Goal: Task Accomplishment & Management: Use online tool/utility

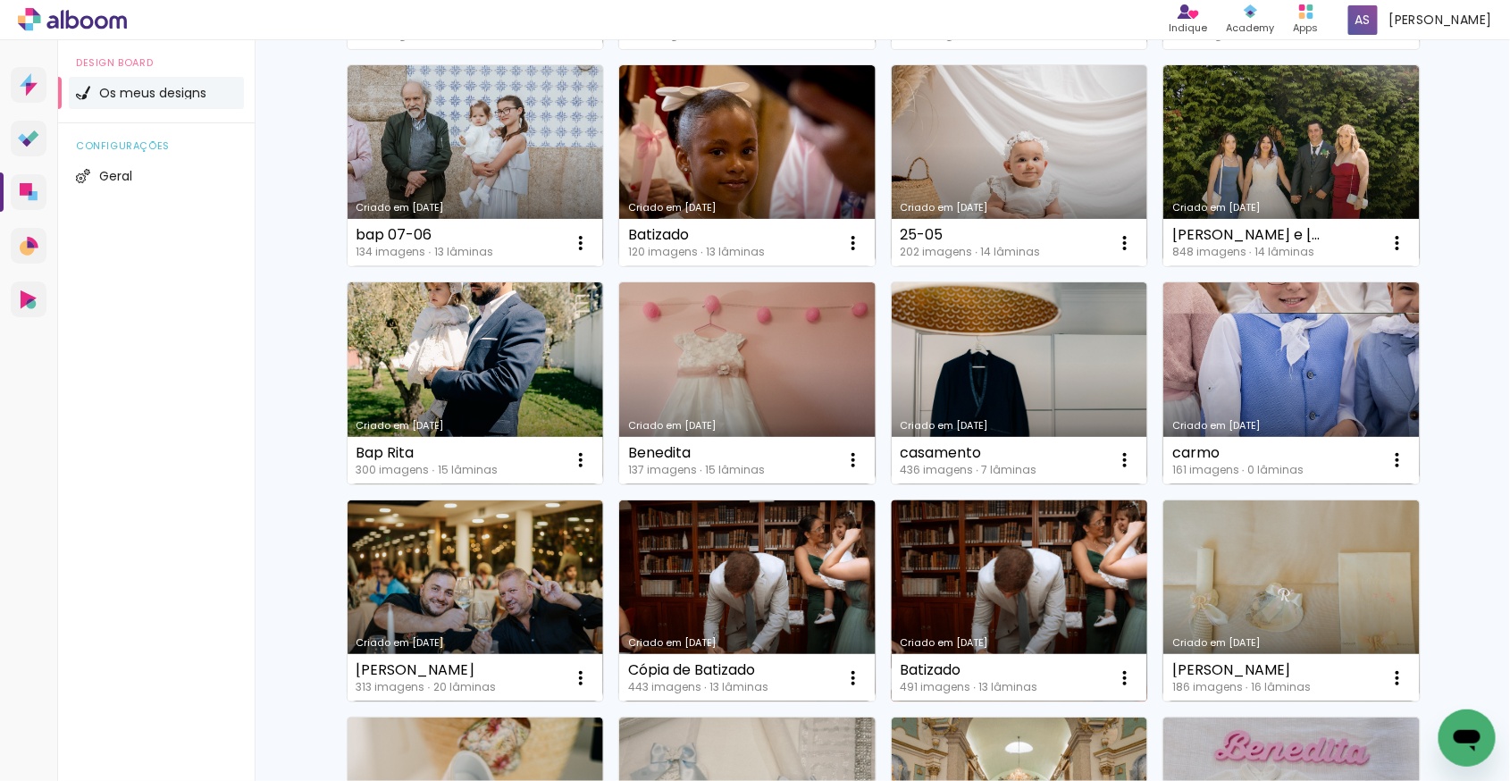
click at [986, 604] on link "Criado em [DATE]" at bounding box center [1020, 601] width 256 height 202
